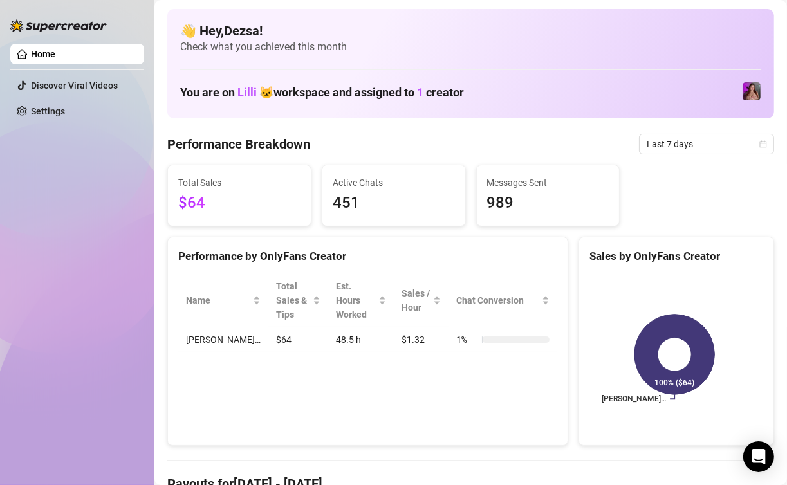
click at [91, 195] on div "Home Discover Viral Videos Settings" at bounding box center [77, 236] width 134 height 473
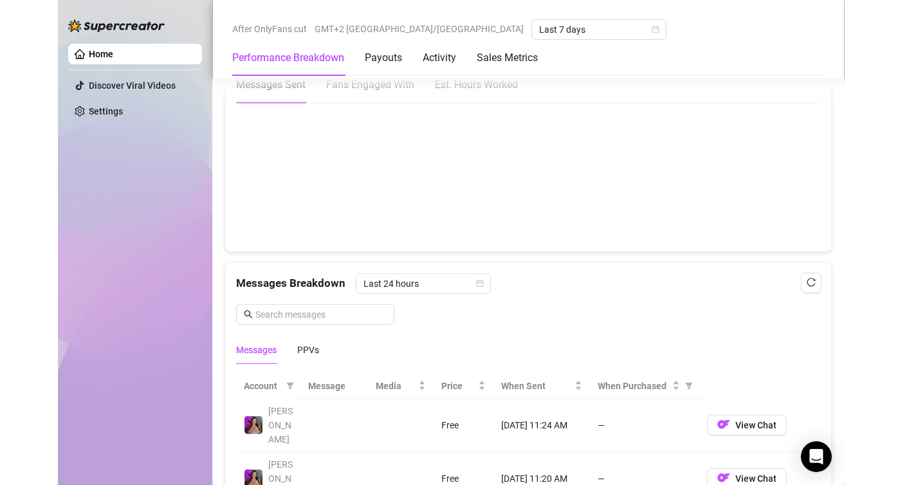
scroll to position [965, 0]
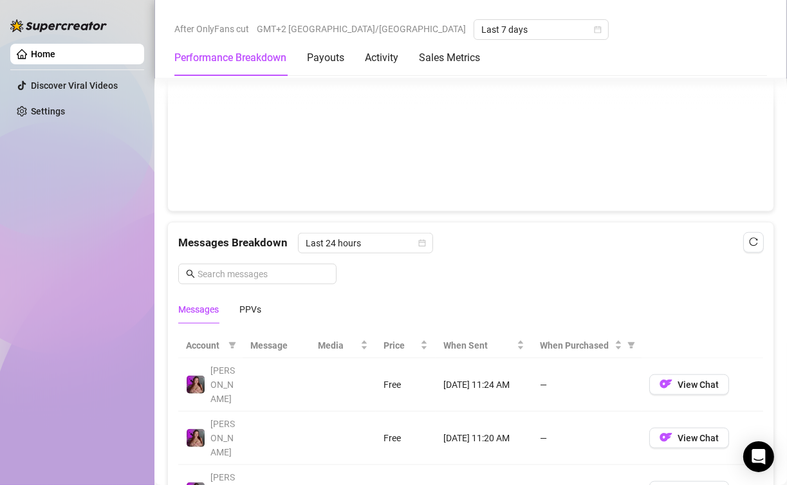
click at [717, 144] on canvas at bounding box center [465, 136] width 574 height 129
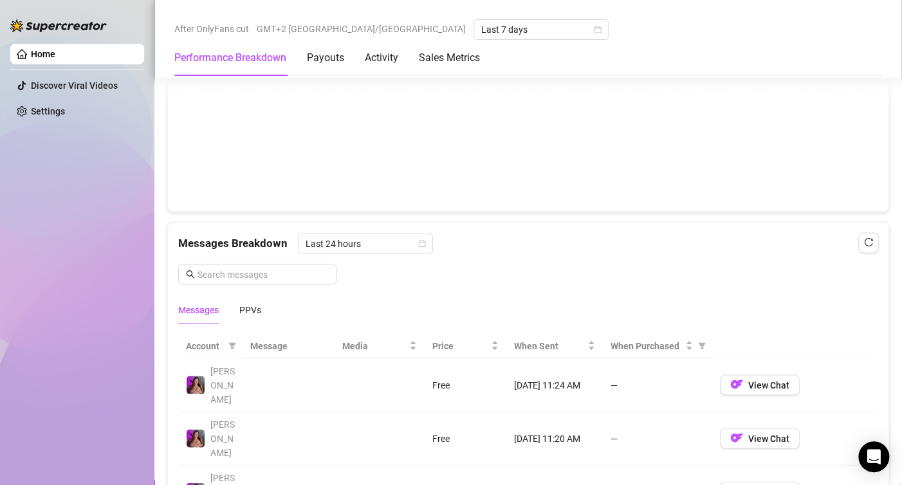
click at [81, 140] on div "Home Discover Viral Videos Settings" at bounding box center [77, 236] width 134 height 473
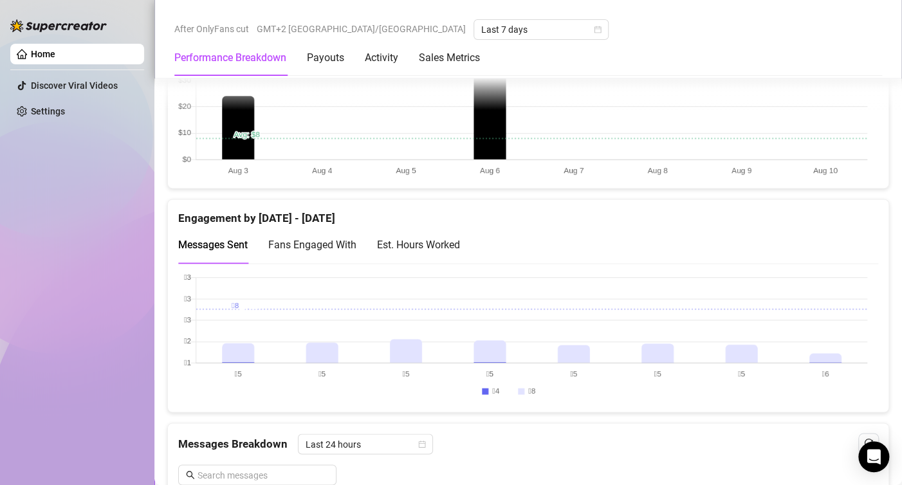
scroll to position [772, 0]
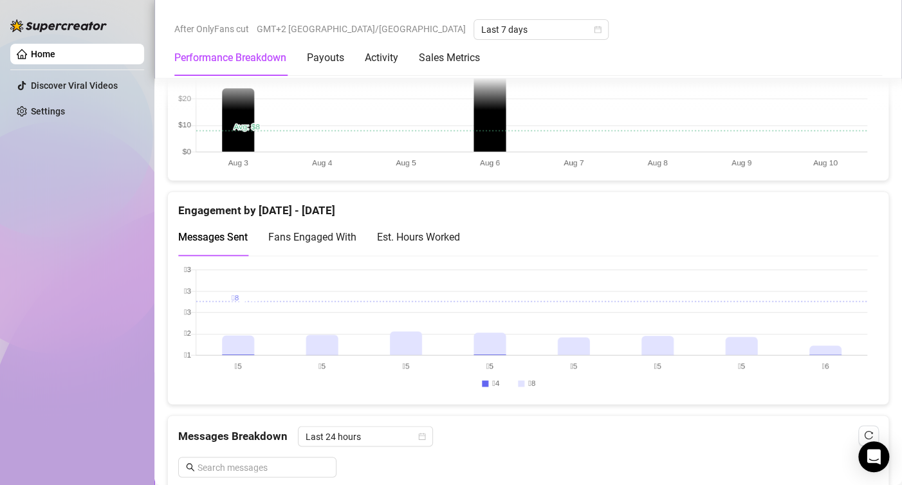
click at [832, 337] on canvas at bounding box center [522, 329] width 689 height 129
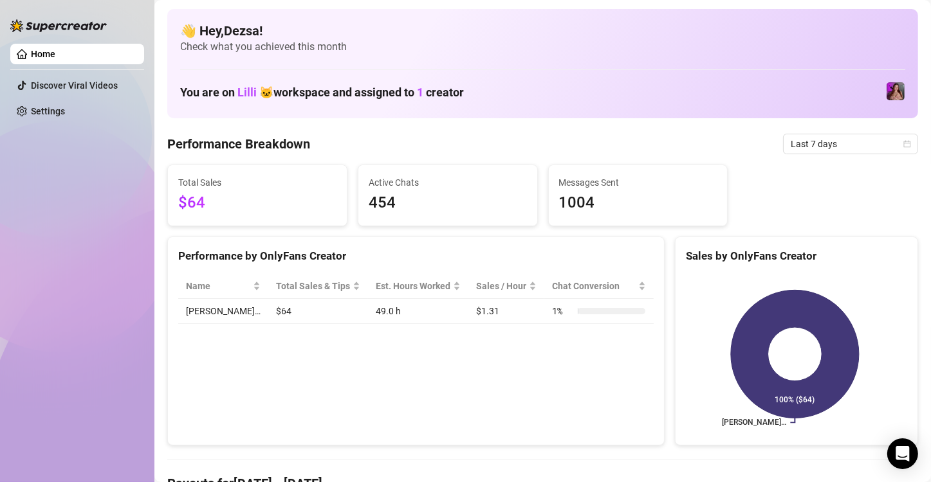
click at [95, 232] on div "Home Discover Viral Videos Settings" at bounding box center [77, 235] width 134 height 471
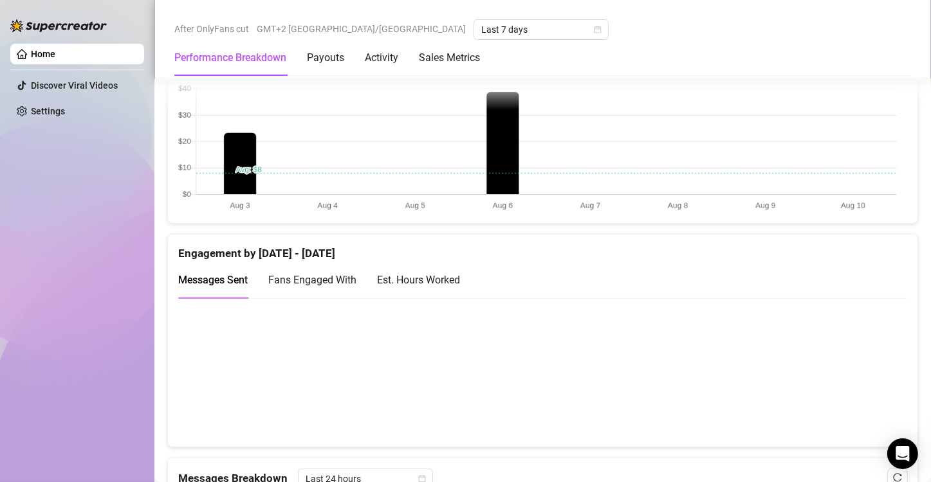
scroll to position [836, 0]
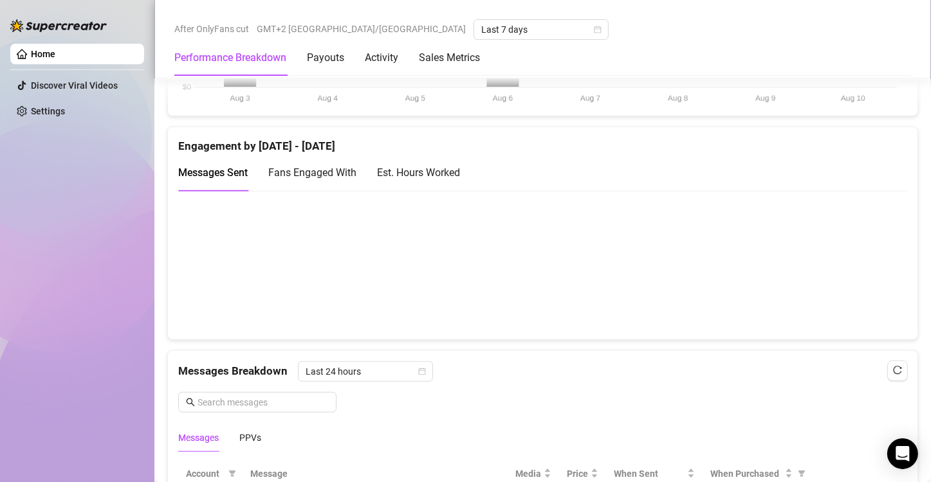
click at [851, 262] on canvas at bounding box center [537, 265] width 718 height 129
